Goal: Task Accomplishment & Management: Use online tool/utility

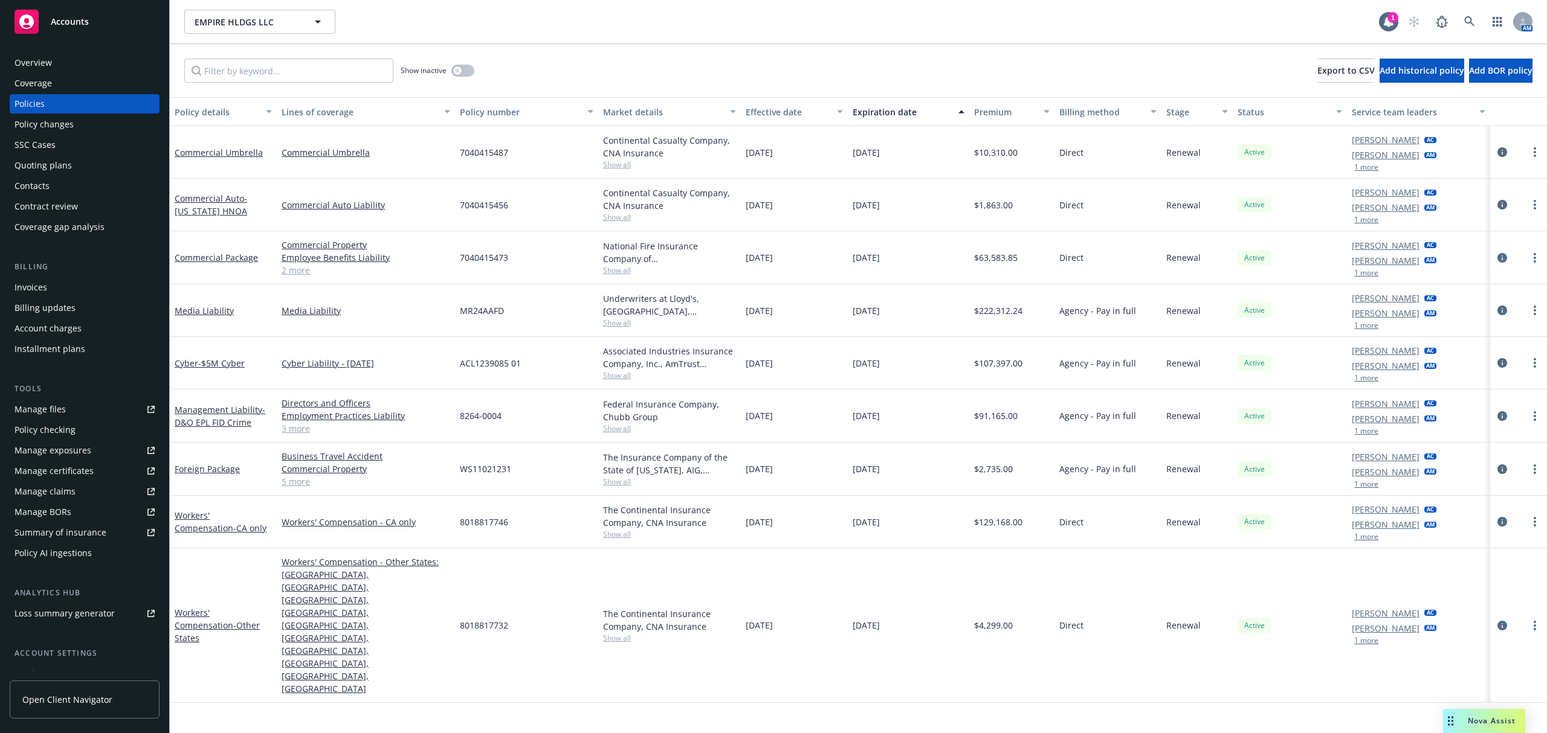
click at [92, 19] on div "Accounts" at bounding box center [84, 22] width 140 height 24
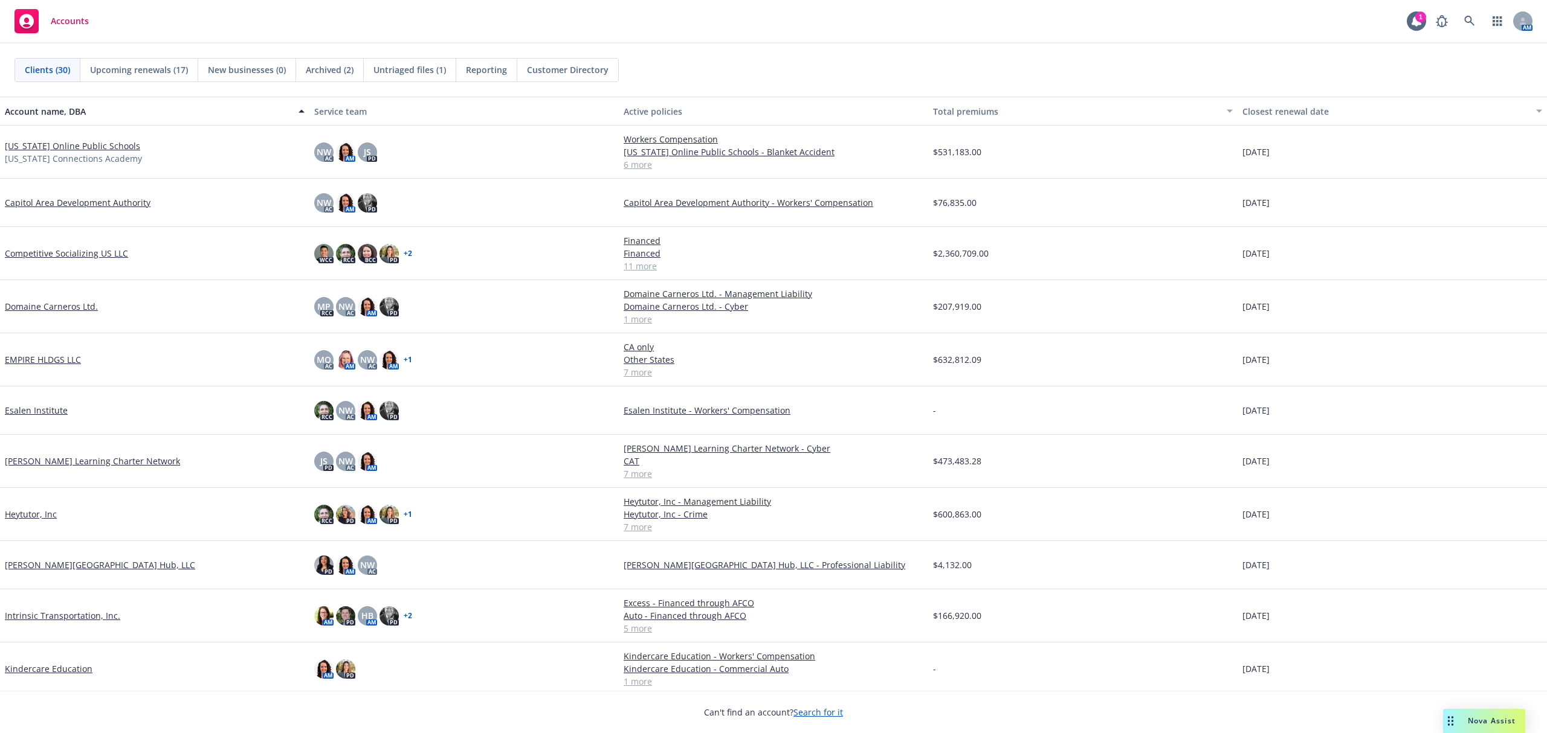
click at [51, 147] on link "[US_STATE] Online Public Schools" at bounding box center [72, 146] width 135 height 13
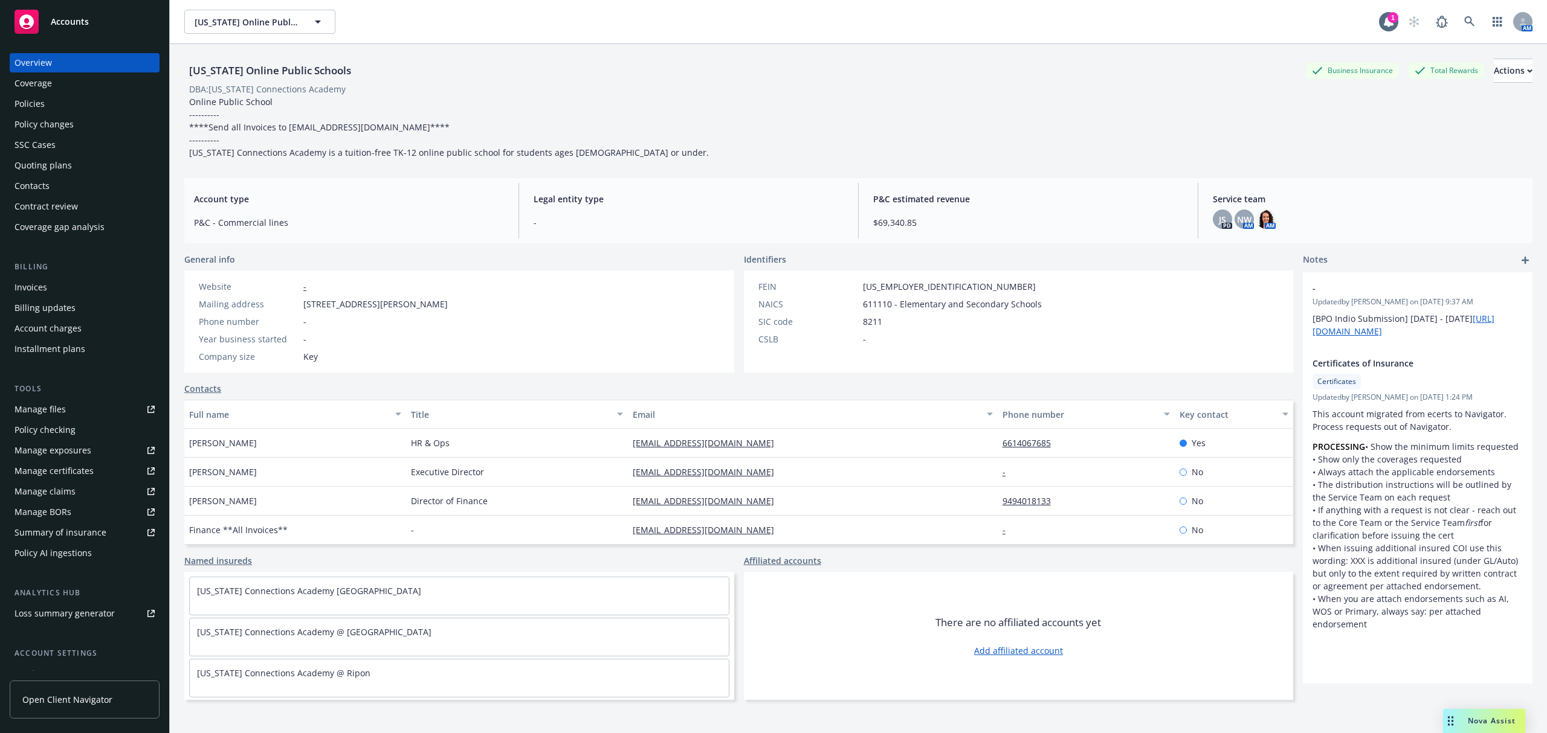
click at [31, 166] on div "Quoting plans" at bounding box center [42, 165] width 57 height 19
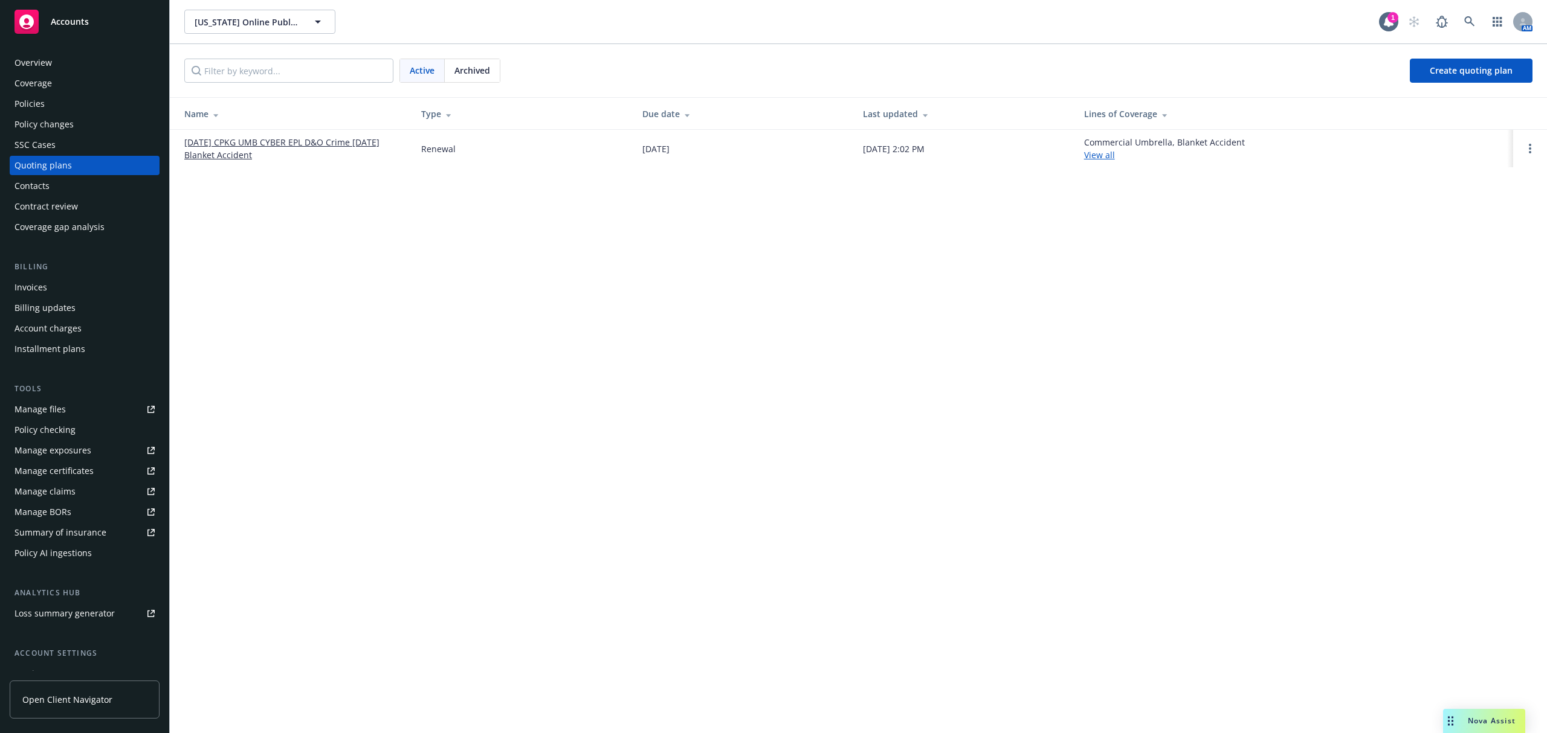
click at [234, 139] on link "[DATE] CPKG UMB CYBER EPL D&O Crime [DATE] Blanket Accident" at bounding box center [292, 148] width 217 height 25
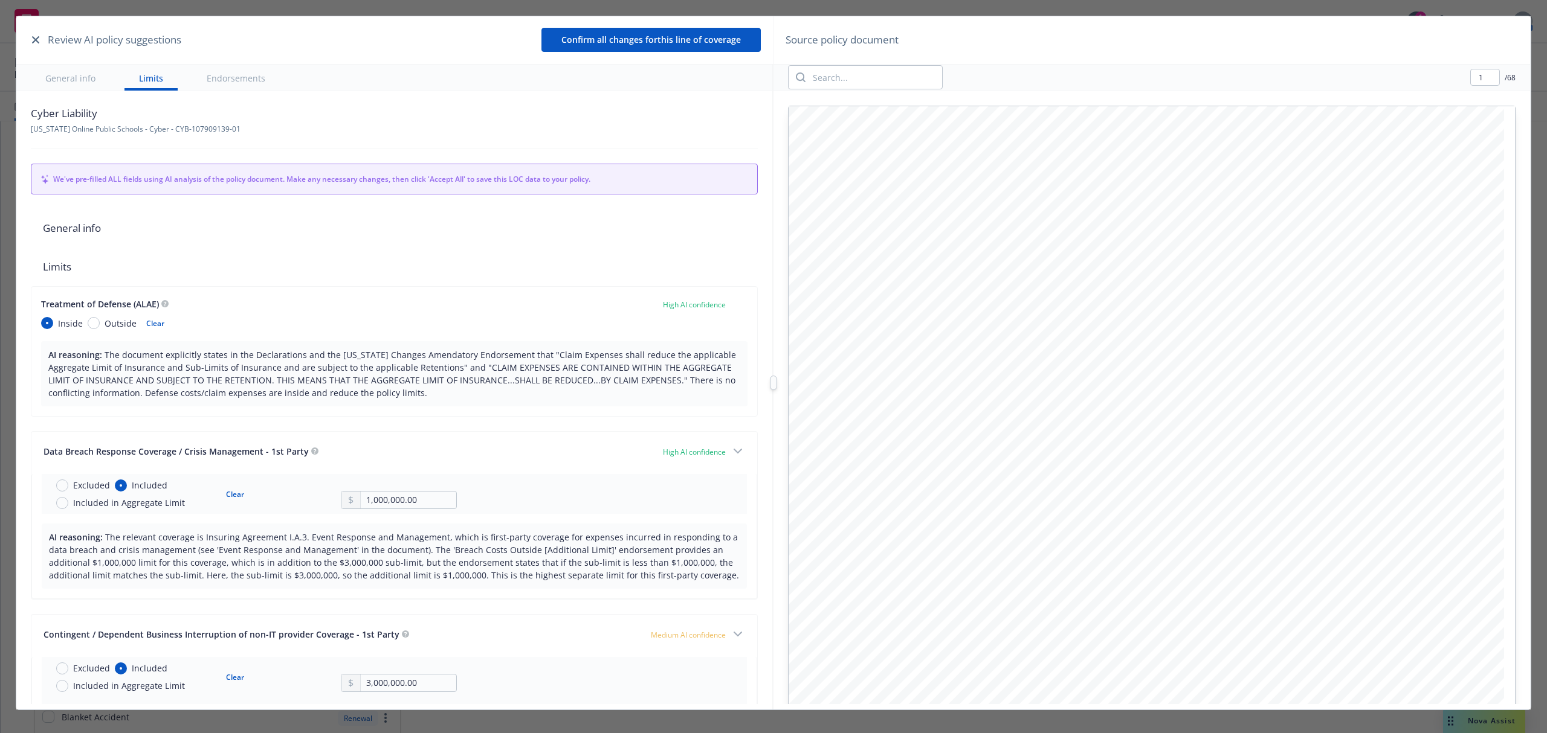
click at [234, 73] on button "Endorsements" at bounding box center [236, 78] width 88 height 26
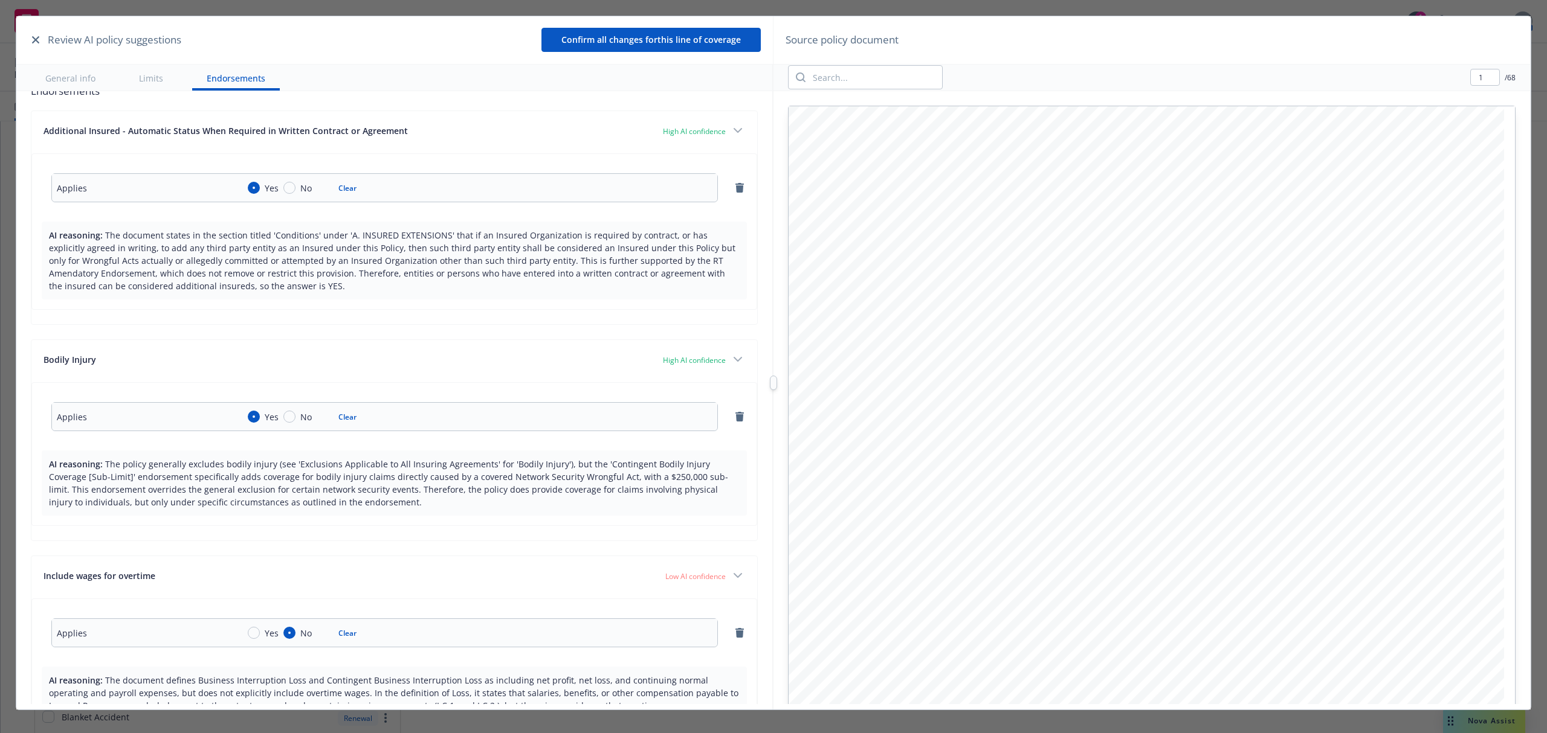
scroll to position [2318, 0]
click at [151, 76] on button "Limits" at bounding box center [150, 78] width 53 height 26
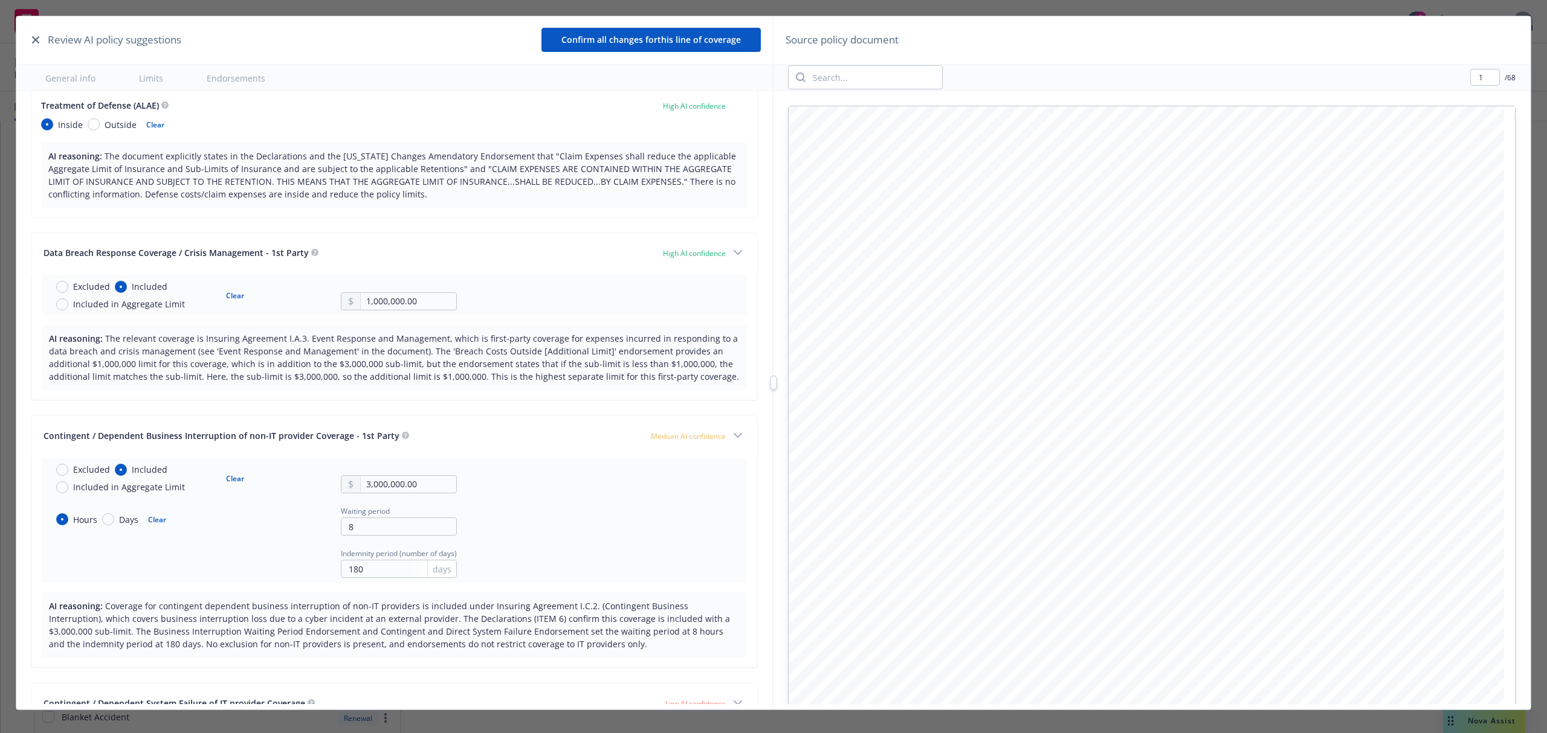
click at [66, 76] on button "General info" at bounding box center [70, 78] width 79 height 26
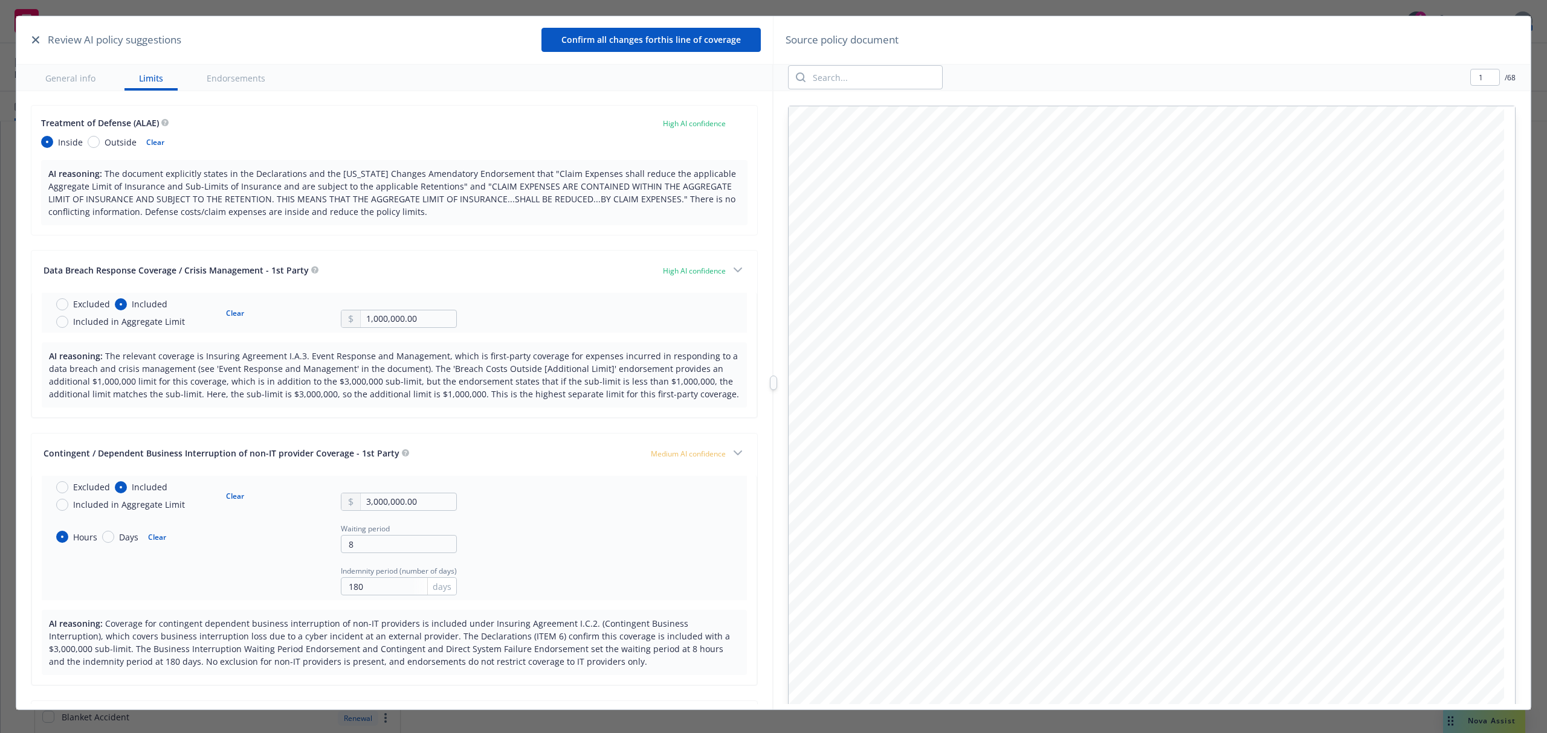
scroll to position [119, 0]
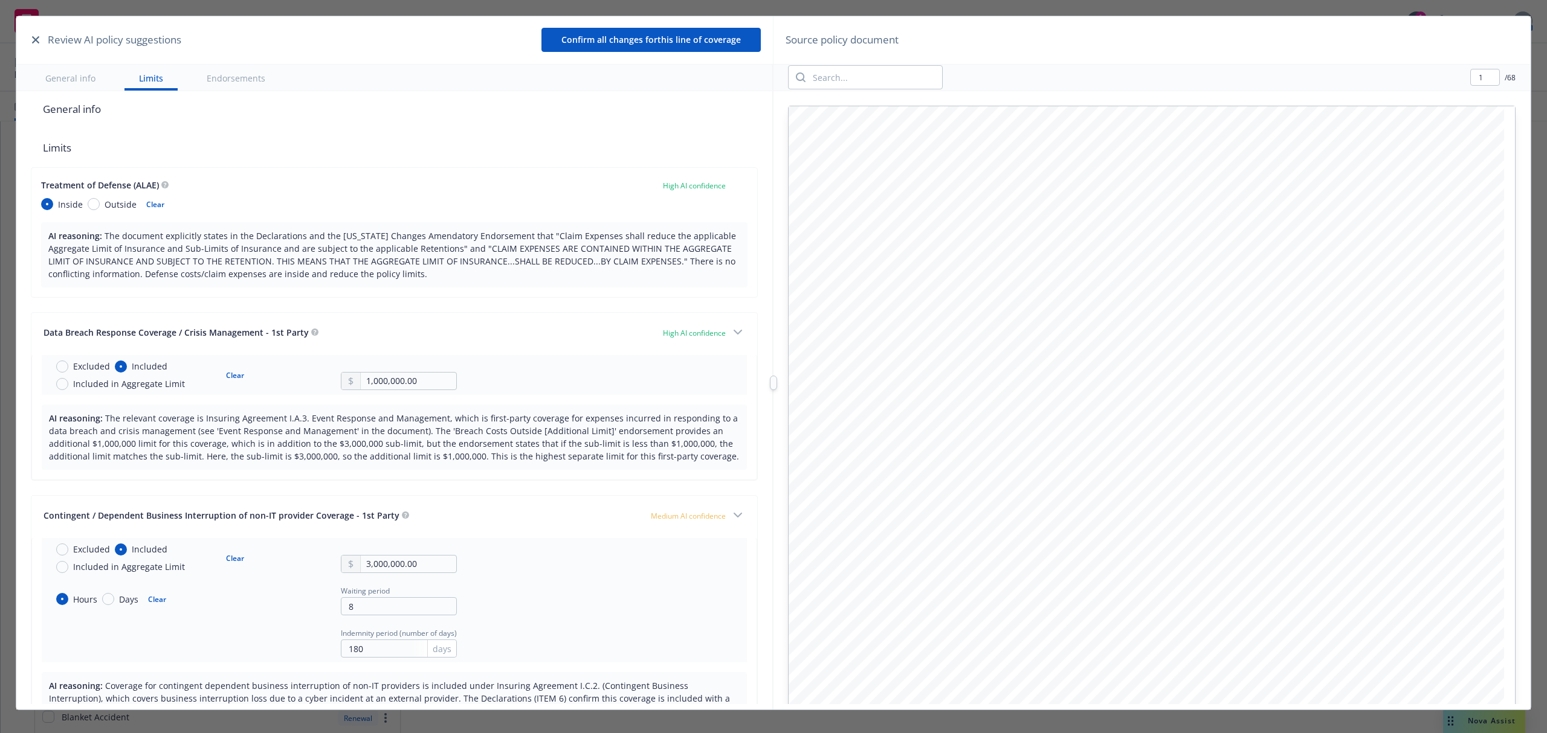
click at [34, 39] on icon "button" at bounding box center [35, 39] width 7 height 7
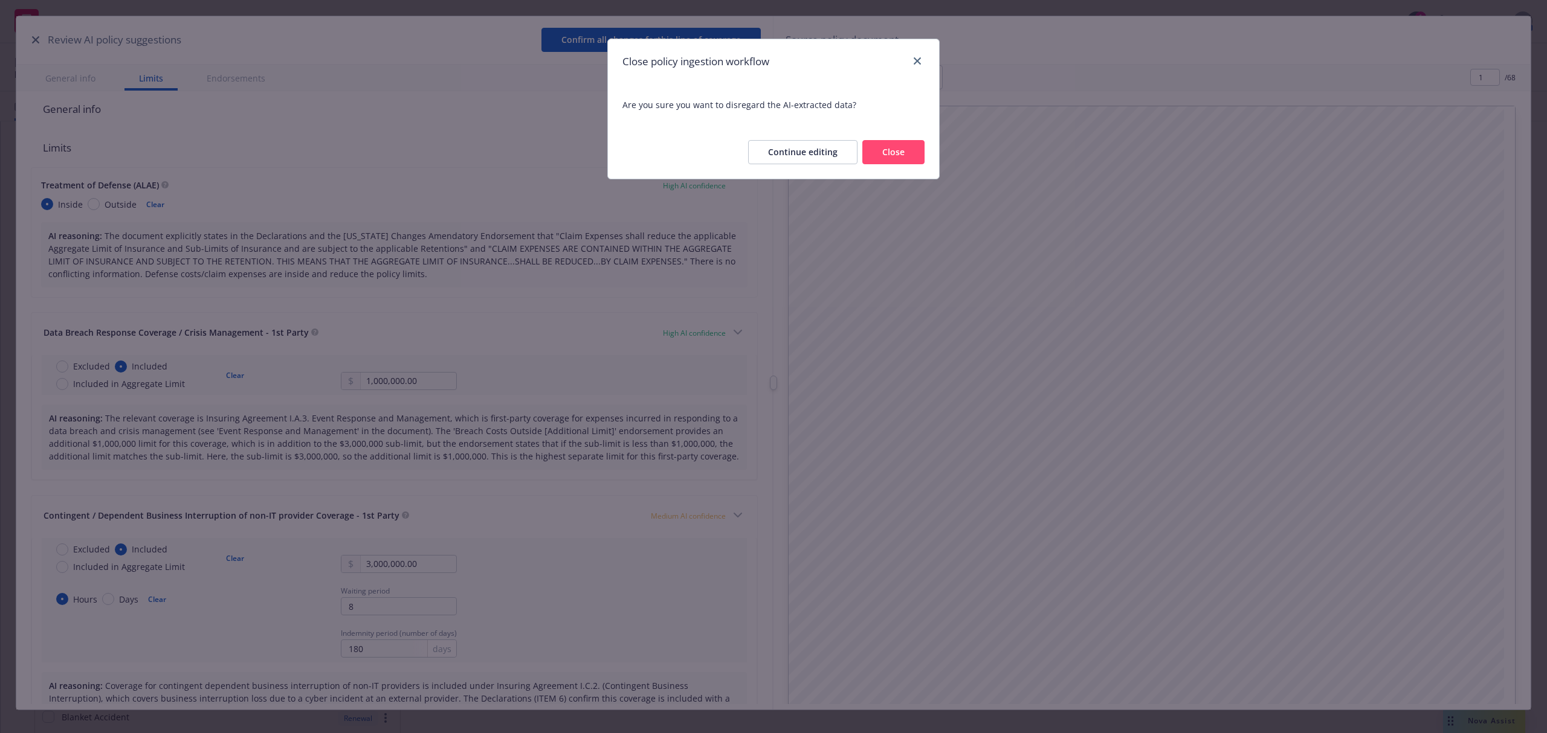
click at [885, 155] on button "Close" at bounding box center [893, 152] width 62 height 24
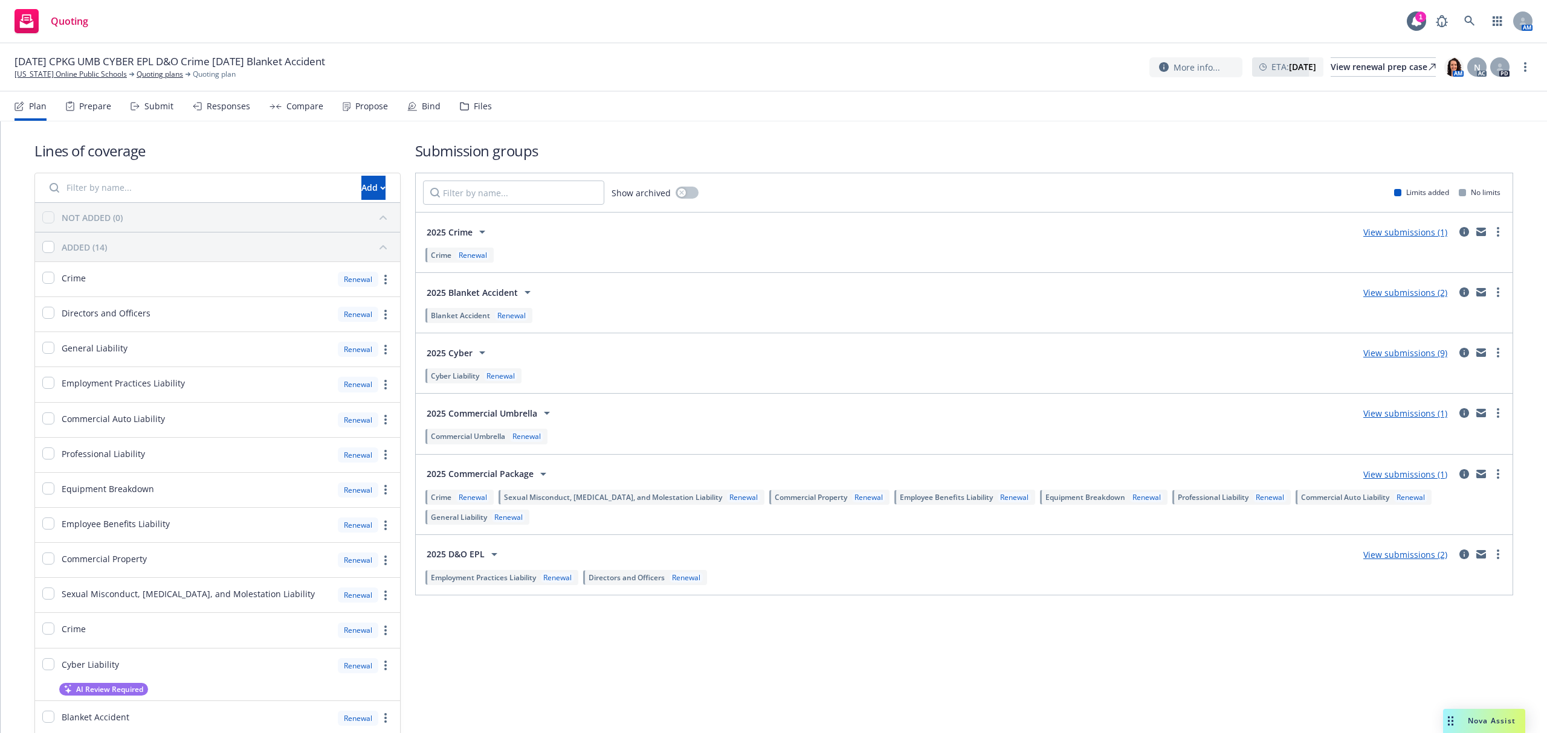
click at [85, 689] on span "AI Review Required" at bounding box center [109, 690] width 67 height 10
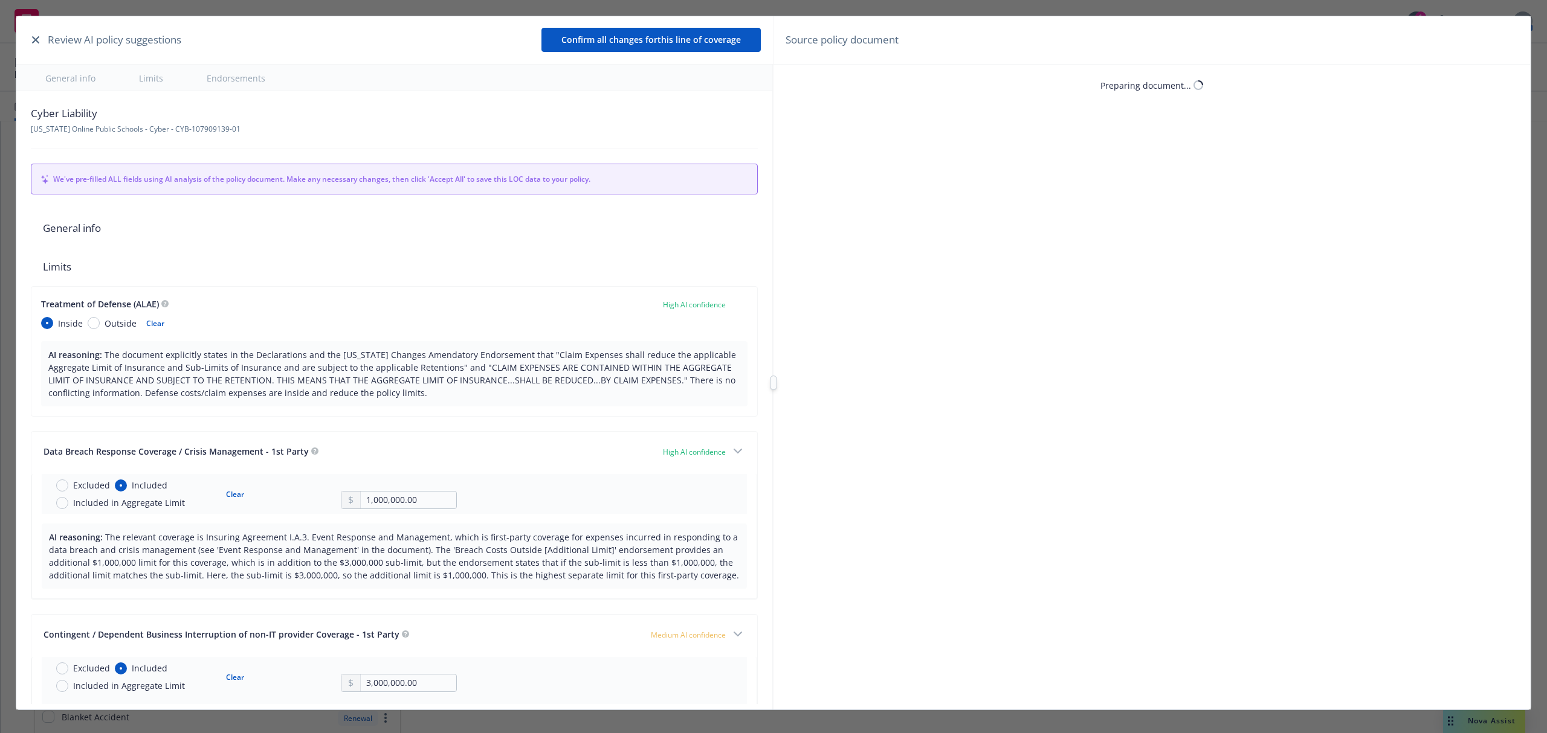
type textarea "x"
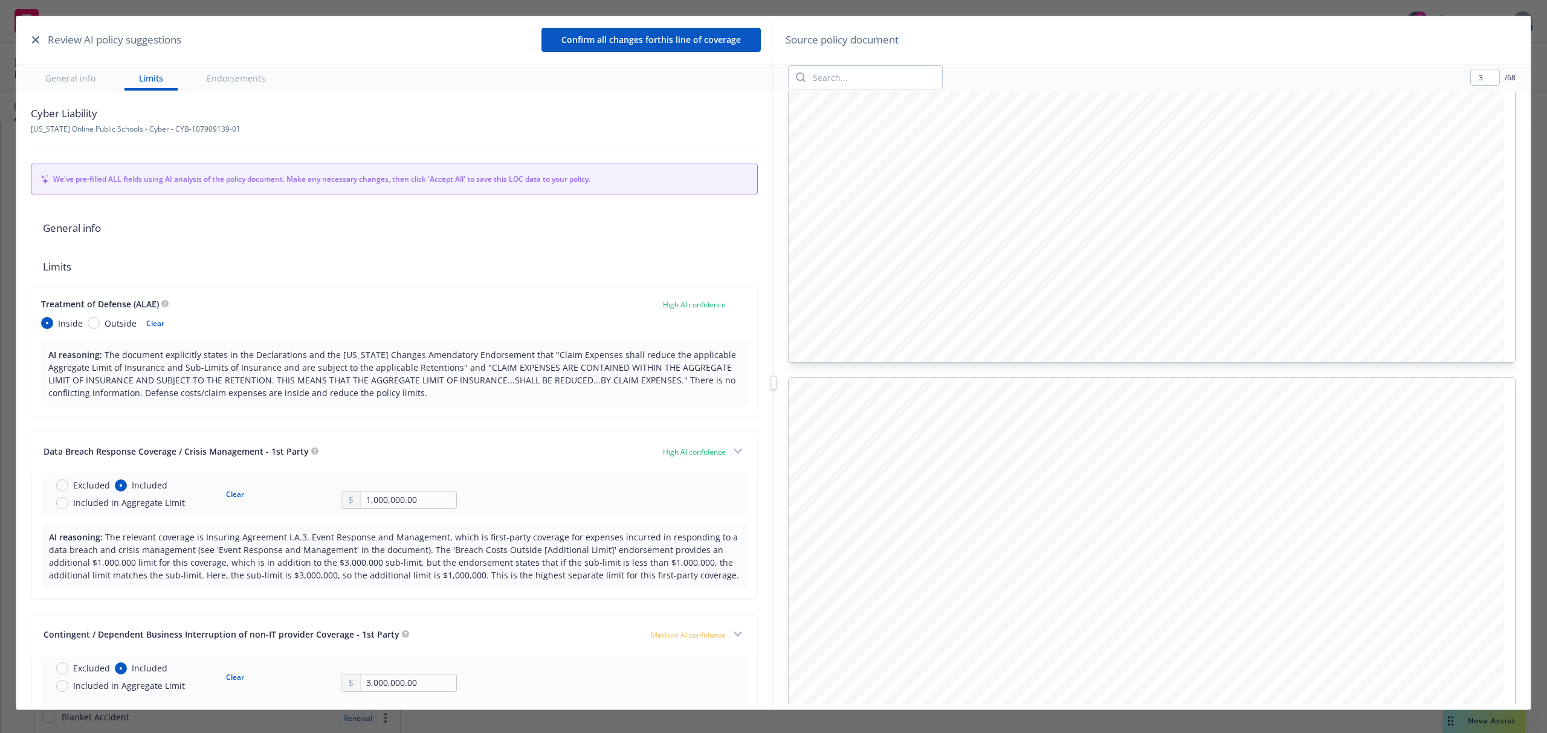
scroll to position [2175, 0]
type input "4"
